Goal: Task Accomplishment & Management: Complete application form

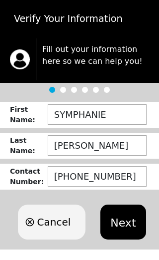
scroll to position [5, 0]
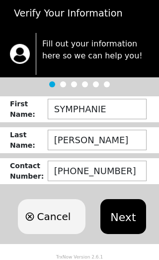
click at [128, 218] on button "Next" at bounding box center [123, 216] width 45 height 35
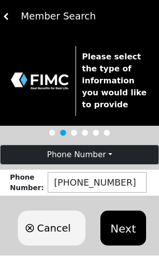
scroll to position [14, 0]
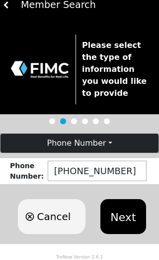
click at [126, 220] on button "Next" at bounding box center [123, 216] width 45 height 35
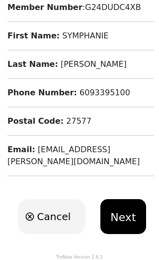
click at [125, 214] on button "Next" at bounding box center [123, 216] width 45 height 35
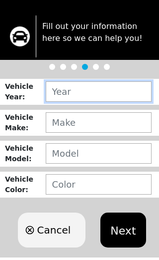
click at [125, 87] on input "text" at bounding box center [99, 91] width 106 height 20
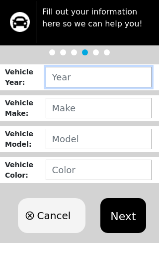
click at [107, 81] on input "text" at bounding box center [99, 91] width 106 height 20
type input "2014"
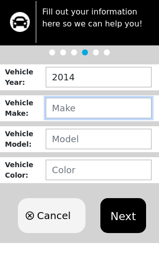
click at [95, 112] on input "text" at bounding box center [99, 122] width 106 height 20
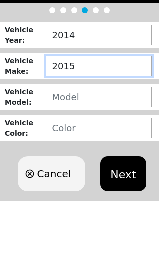
type input "2015"
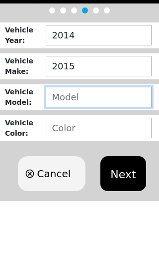
click at [124, 143] on input "text" at bounding box center [99, 153] width 106 height 20
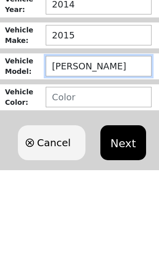
type input "HYUNDAI"
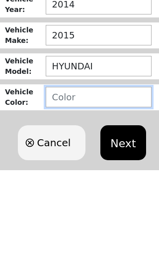
click at [122, 174] on input "text" at bounding box center [99, 184] width 106 height 20
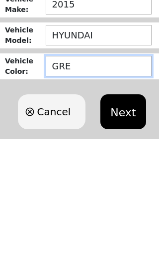
type input "GREY"
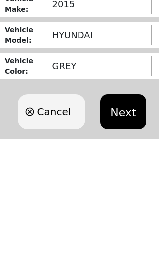
click at [123, 212] on button "Next" at bounding box center [123, 229] width 45 height 35
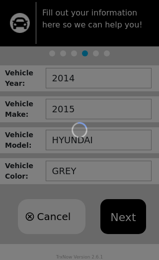
scroll to position [0, 0]
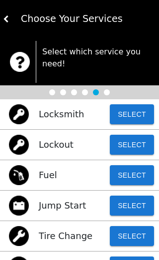
click at [8, 21] on img at bounding box center [6, 18] width 7 height 7
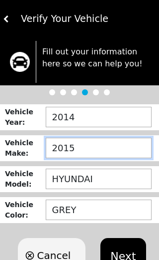
click at [104, 150] on input "2015" at bounding box center [99, 148] width 106 height 20
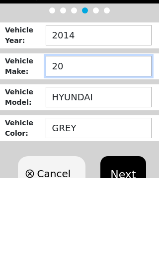
type input "2"
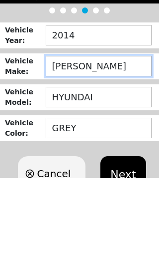
type input "HYUNDAI"
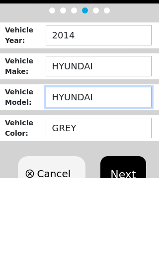
click at [124, 168] on input "HYUNDAI" at bounding box center [99, 178] width 106 height 20
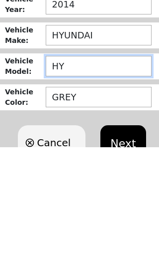
type input "H"
type input "ACCENT"
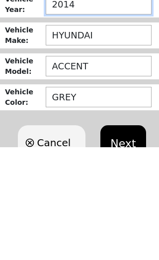
click at [97, 107] on input "2014" at bounding box center [99, 117] width 106 height 20
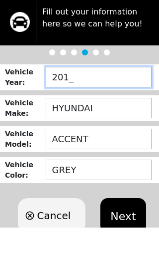
type input "2015"
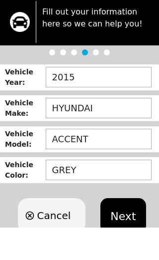
scroll to position [39, 0]
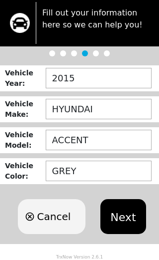
click at [120, 212] on button "Next" at bounding box center [123, 216] width 45 height 35
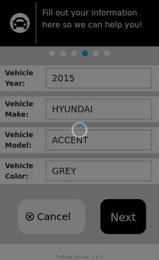
scroll to position [0, 0]
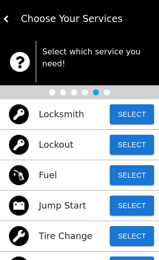
click at [136, 139] on button "Select" at bounding box center [132, 145] width 44 height 20
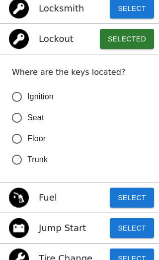
scroll to position [106, 0]
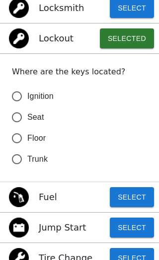
click at [35, 141] on span "Floor" at bounding box center [36, 138] width 18 height 12
click at [27, 141] on input "Floor" at bounding box center [16, 138] width 21 height 21
radio input "false"
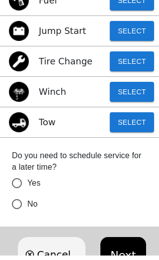
scroll to position [298, 0]
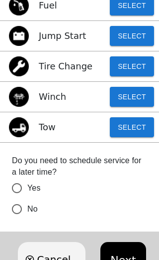
click at [36, 210] on span "No" at bounding box center [32, 209] width 10 height 12
click at [27, 210] on input "No" at bounding box center [16, 208] width 21 height 21
radio input "false"
radio input "true"
click at [124, 259] on button "Next" at bounding box center [123, 259] width 45 height 35
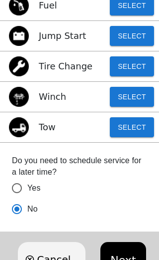
scroll to position [0, 0]
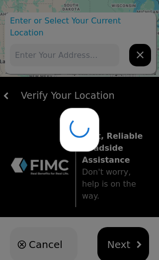
type input "[STREET_ADDRESS][PERSON_NAME]"
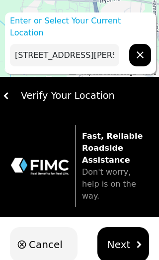
click at [123, 237] on span "Next" at bounding box center [119, 244] width 23 height 15
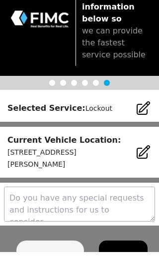
scroll to position [68, 0]
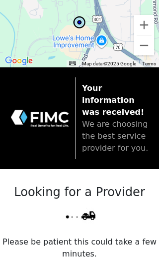
scroll to position [0, 0]
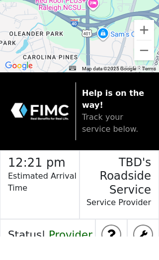
scroll to position [103, 0]
